Goal: Navigation & Orientation: Find specific page/section

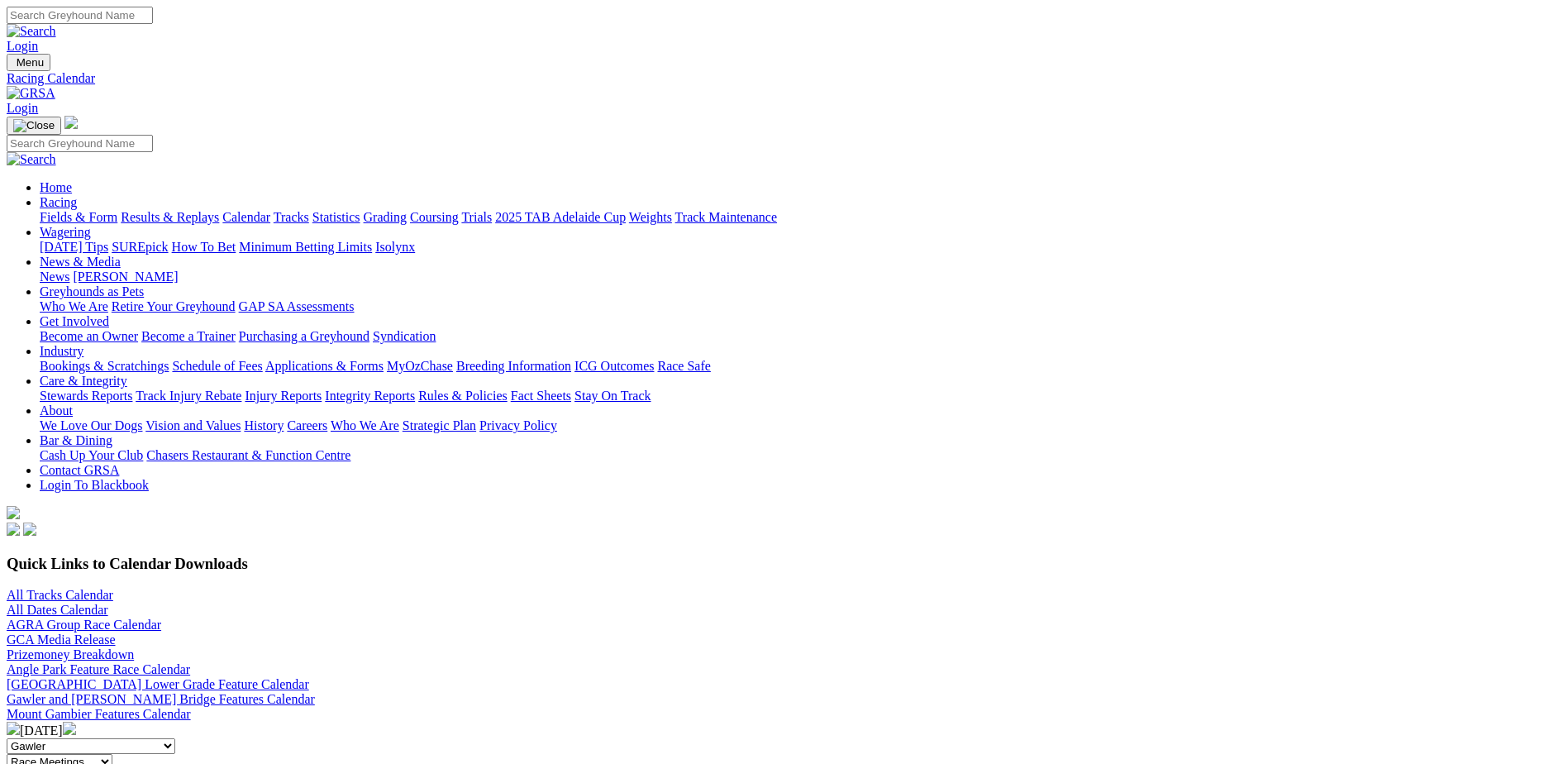
scroll to position [414, 0]
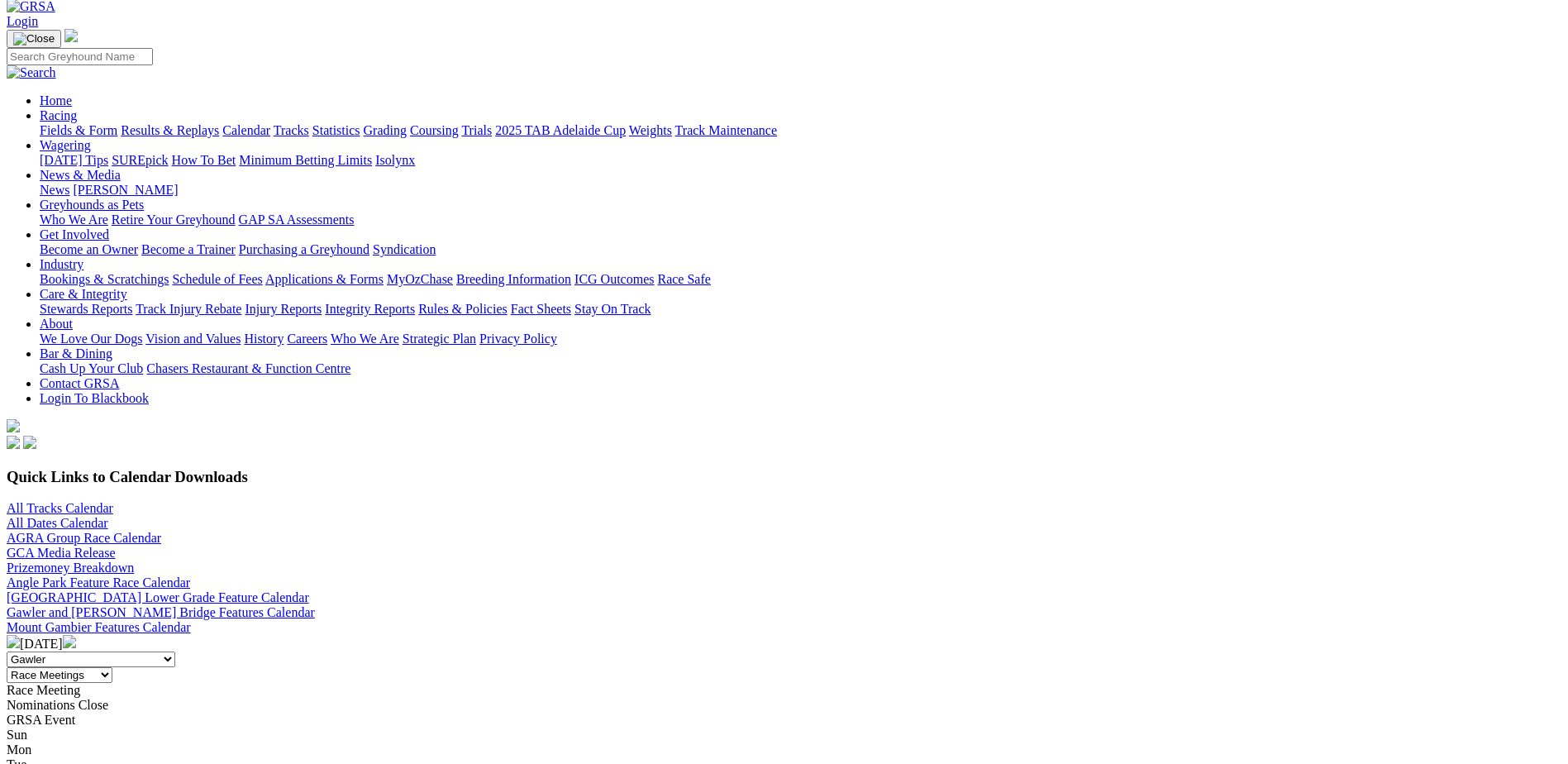
scroll to position [83, 0]
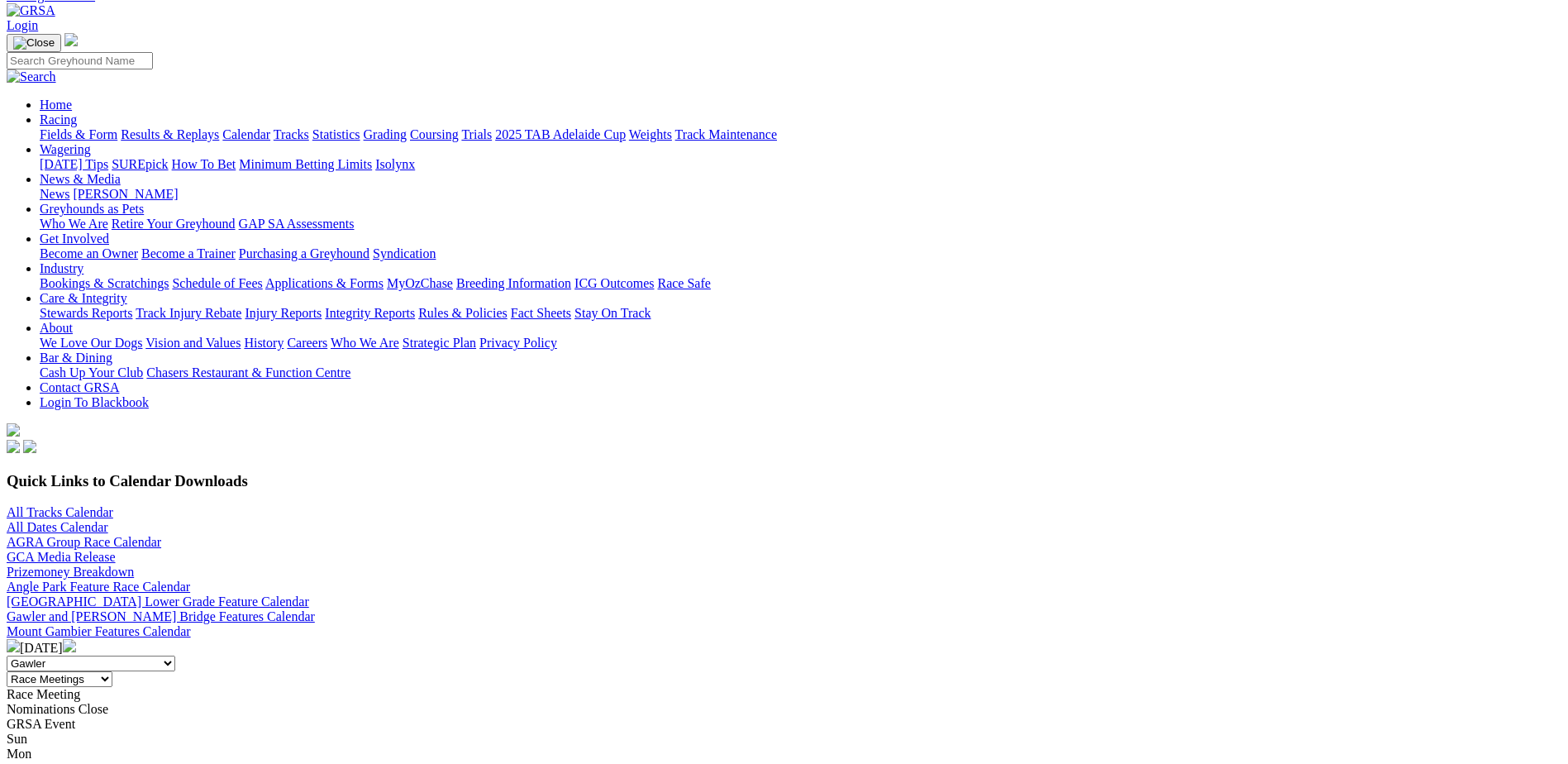
click at [20, 640] on img at bounding box center [14, 646] width 14 height 14
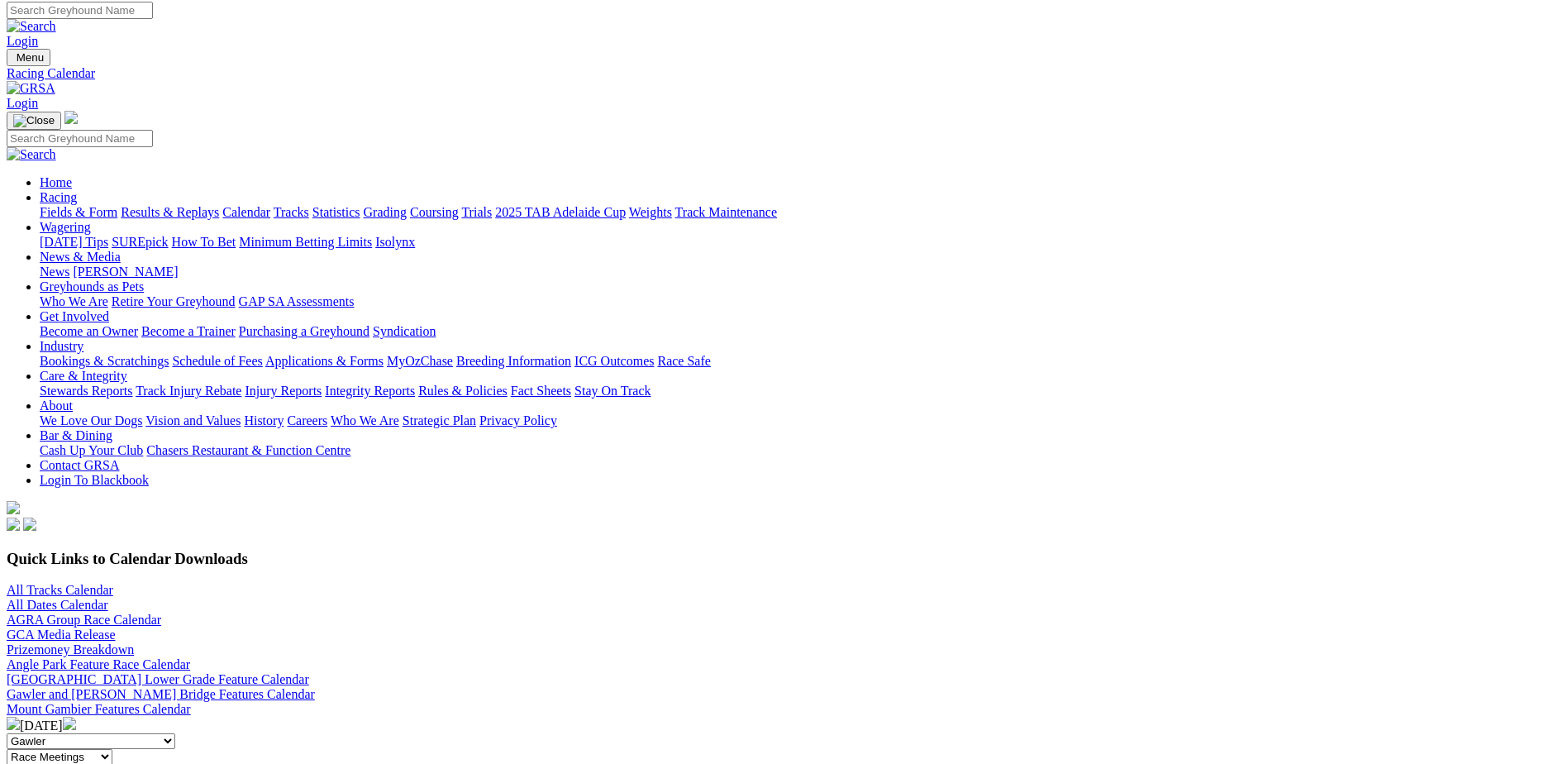
scroll to position [248, 0]
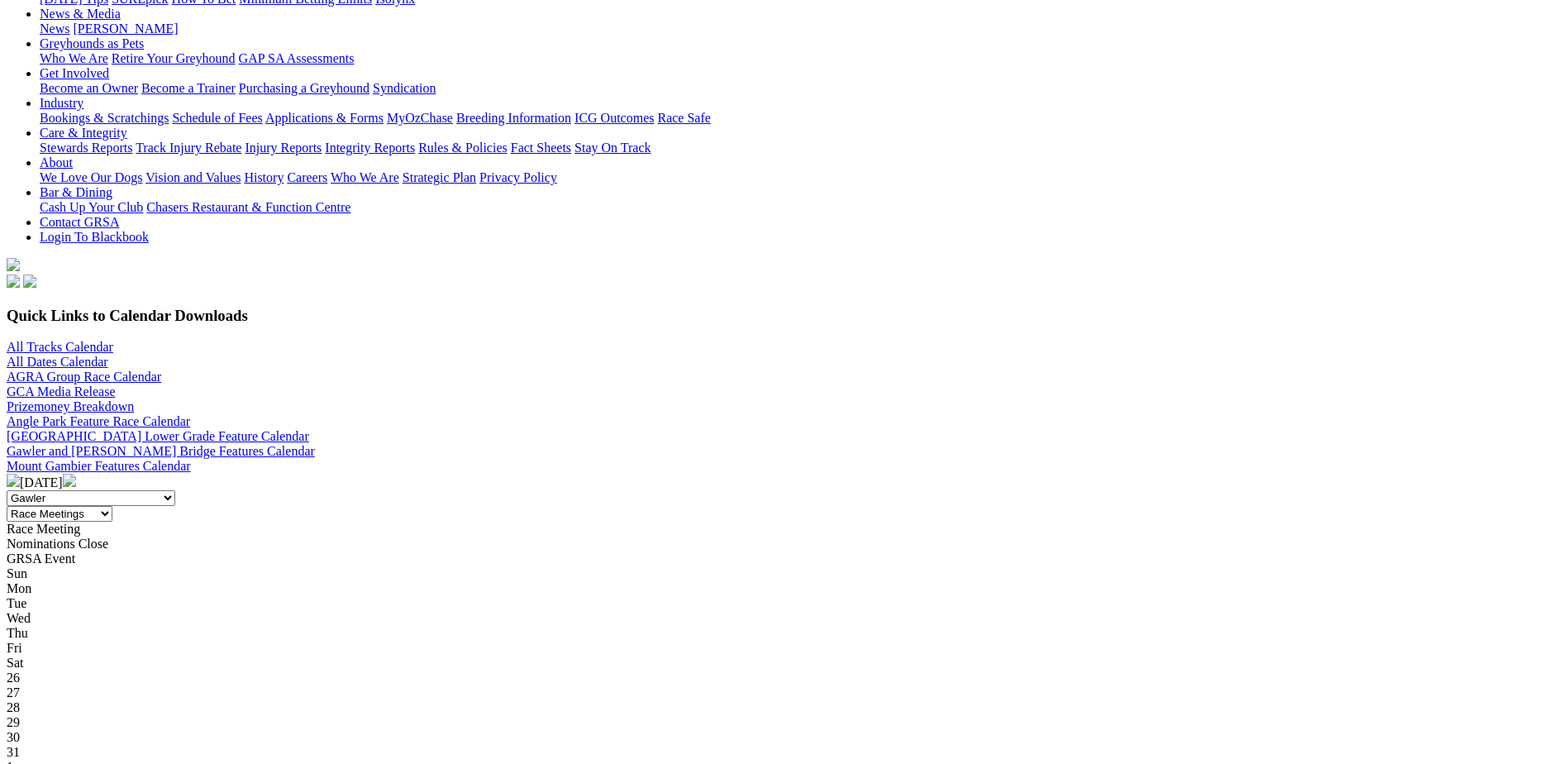
click at [20, 474] on img at bounding box center [14, 481] width 14 height 14
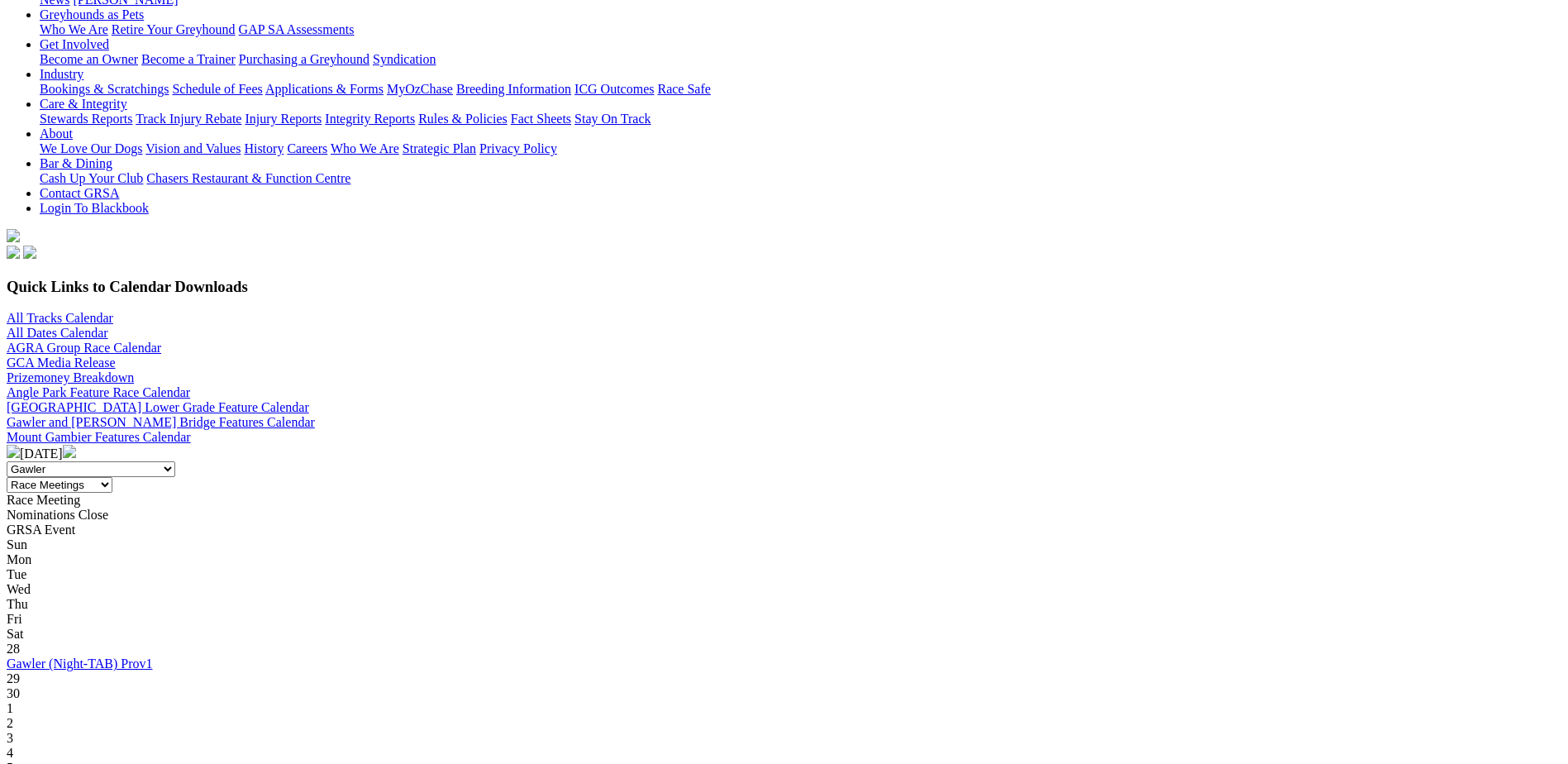
scroll to position [331, 0]
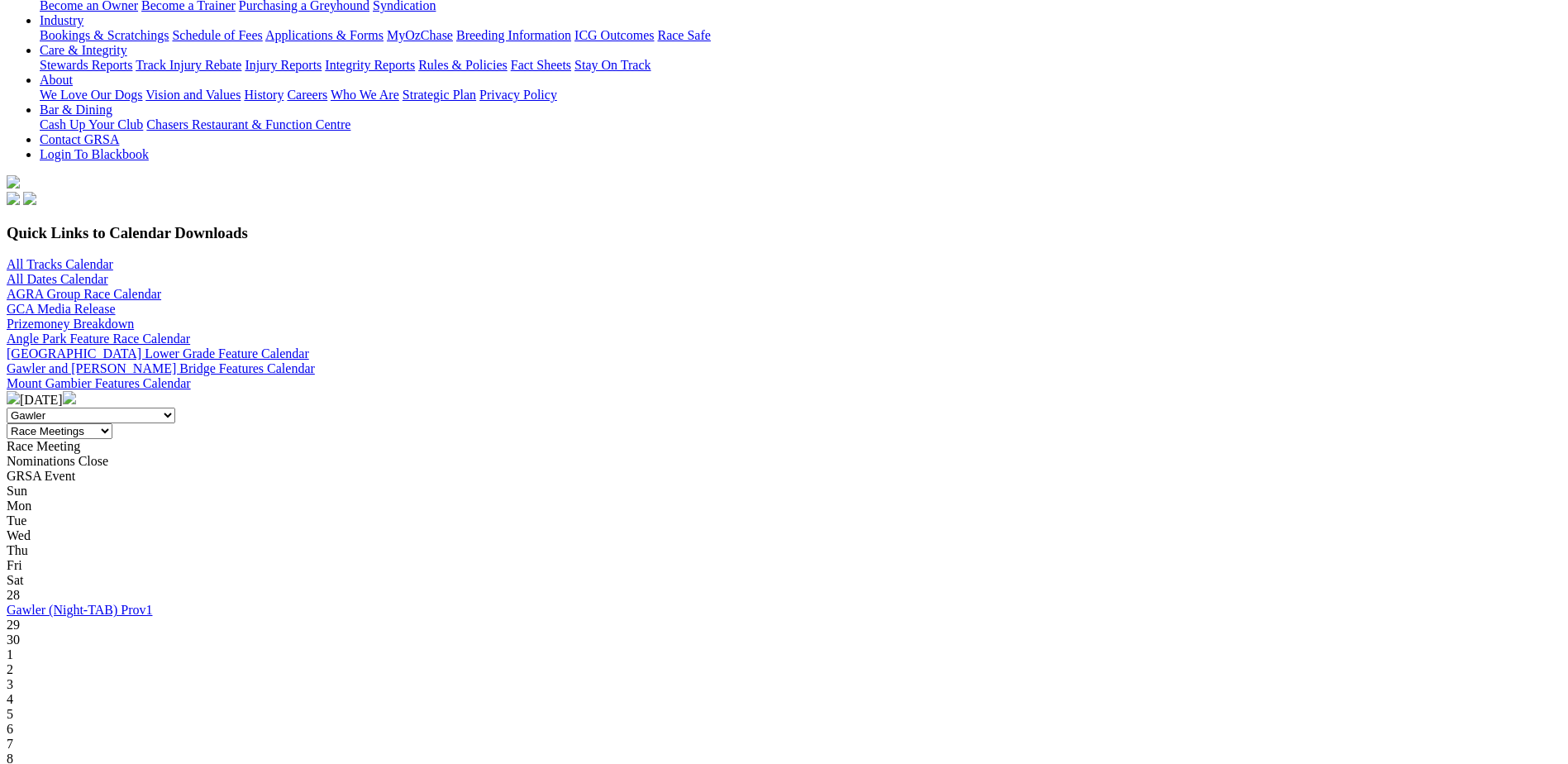
click at [20, 391] on img at bounding box center [14, 398] width 14 height 14
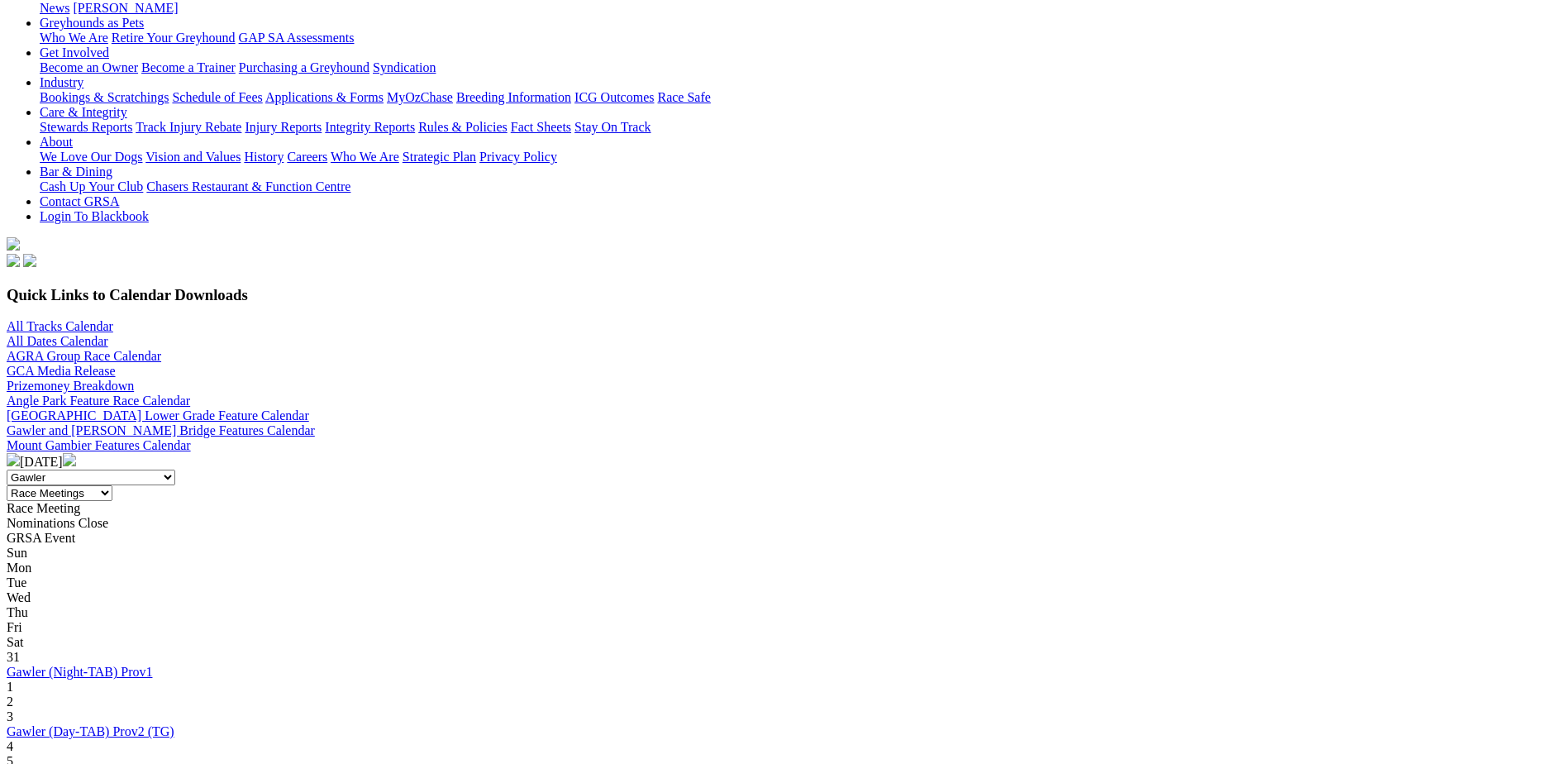
scroll to position [414, 0]
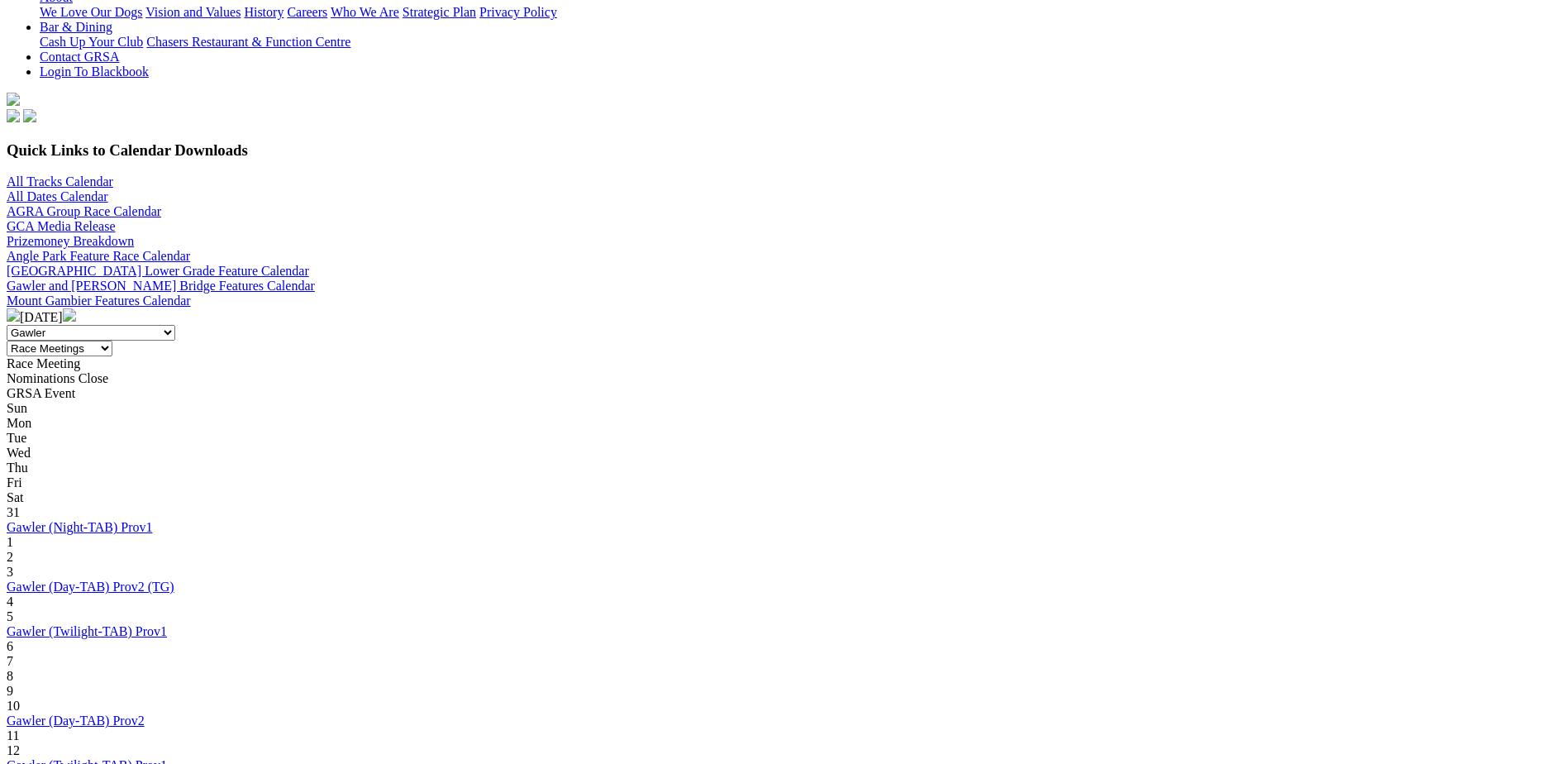
click at [76, 309] on img at bounding box center [70, 315] width 14 height 14
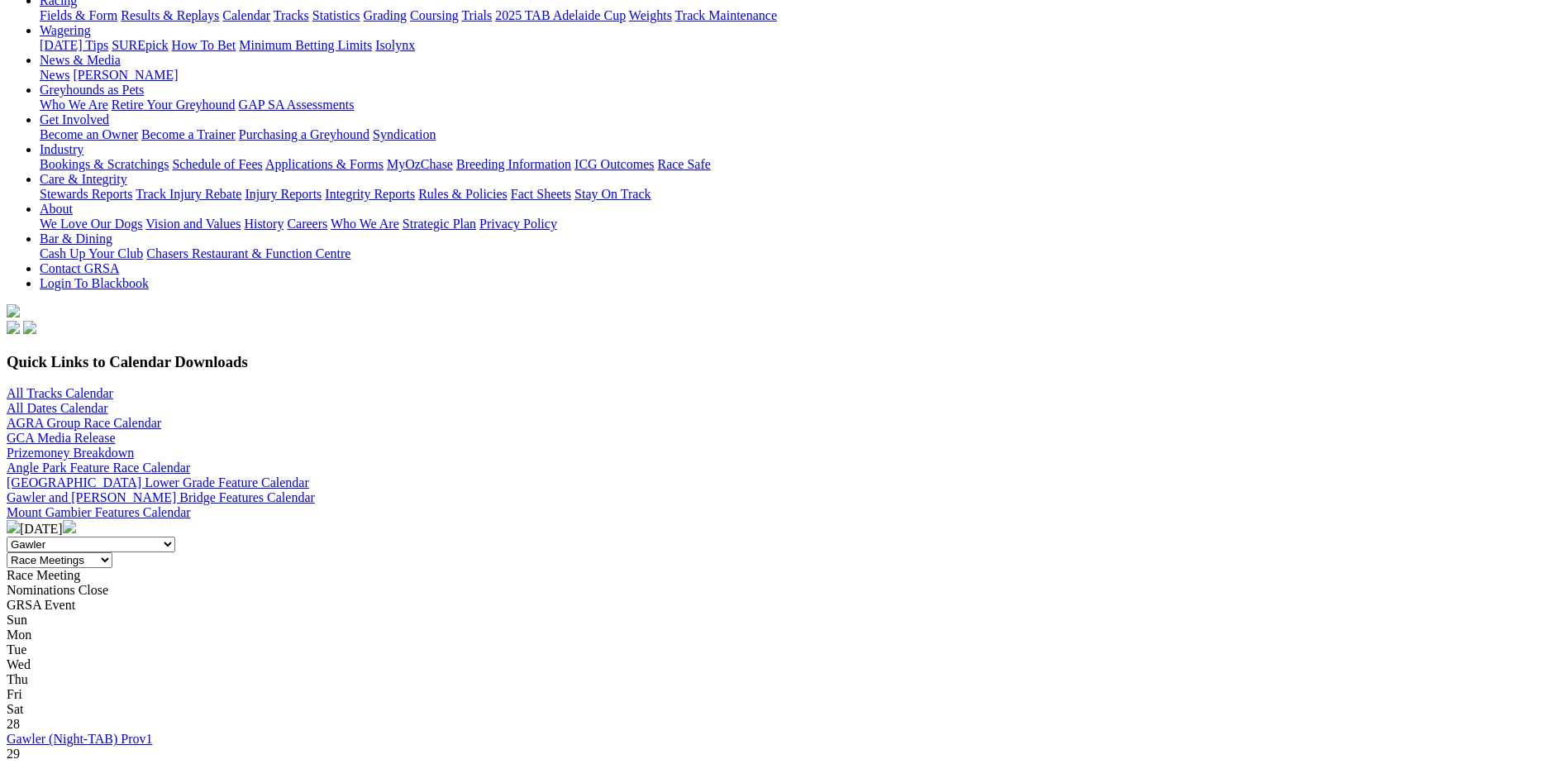
scroll to position [331, 0]
